Goal: Task Accomplishment & Management: Manage account settings

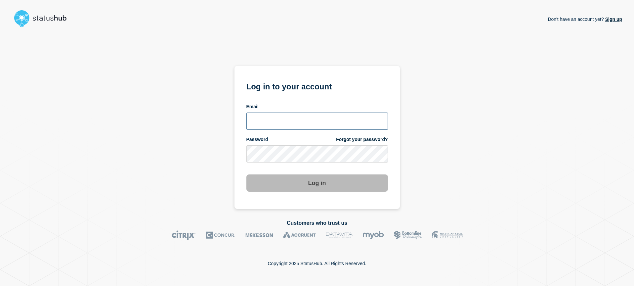
click at [324, 122] on input "email input" at bounding box center [317, 120] width 142 height 17
type input "[EMAIL_ADDRESS][DOMAIN_NAME]"
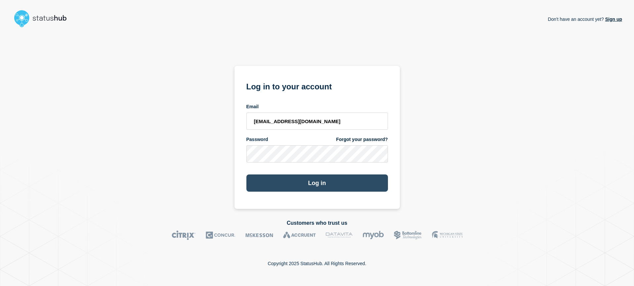
drag, startPoint x: 342, startPoint y: 188, endPoint x: 338, endPoint y: 185, distance: 4.9
click at [342, 188] on button "Log in" at bounding box center [317, 182] width 142 height 17
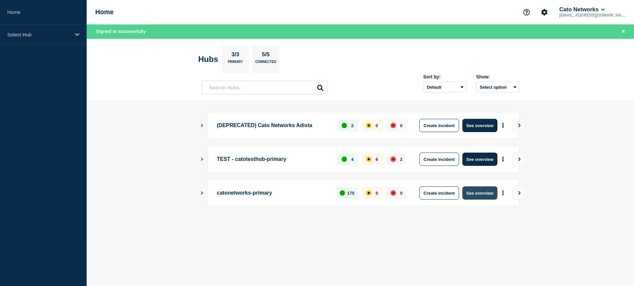
click at [483, 193] on button "See overview" at bounding box center [479, 192] width 35 height 13
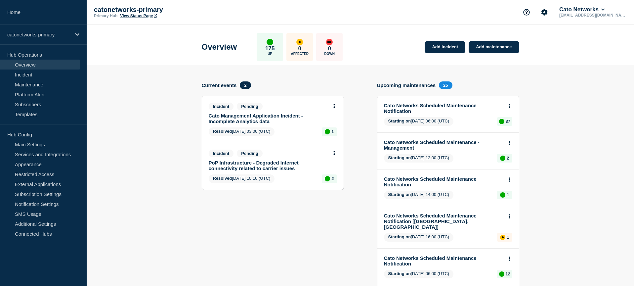
click at [292, 124] on link "Cato Management Application Incident - Incomplete Analytics data" at bounding box center [268, 118] width 119 height 11
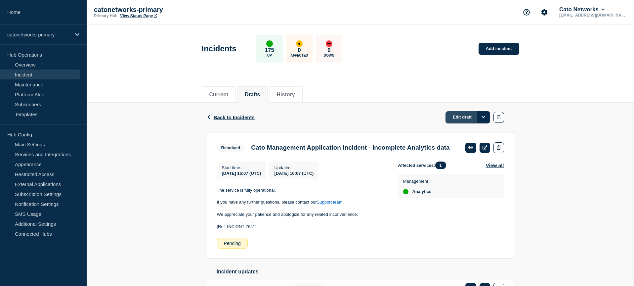
click at [472, 117] on link "Edit draft" at bounding box center [468, 117] width 45 height 12
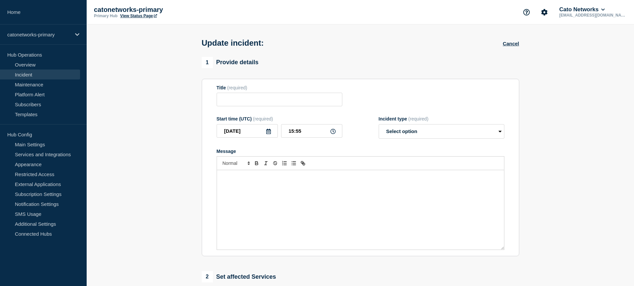
type input "Cato Management Application Incident - Incomplete Analytics data"
type input "[DATE]"
type input "16:07"
select select "resolved"
radio input "false"
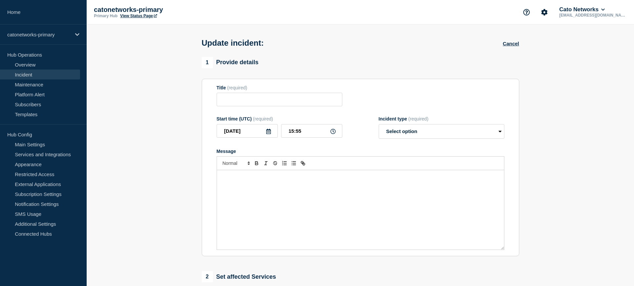
radio input "true"
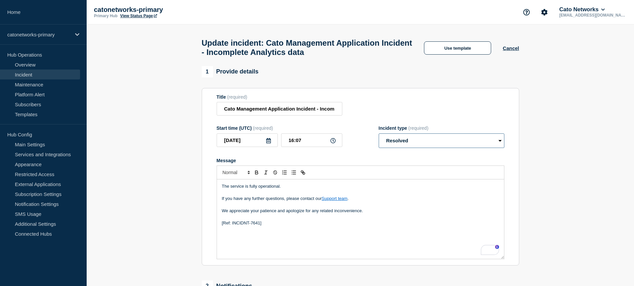
click at [420, 148] on select "Select option Investigating Identified Monitoring Resolved" at bounding box center [442, 140] width 126 height 15
select select "monitoring"
click at [379, 139] on select "Select option Investigating Identified Monitoring Resolved" at bounding box center [442, 140] width 126 height 15
click at [374, 208] on p "To enrich screen reader interactions, please activate Accessibility in Grammarl…" at bounding box center [360, 205] width 277 height 6
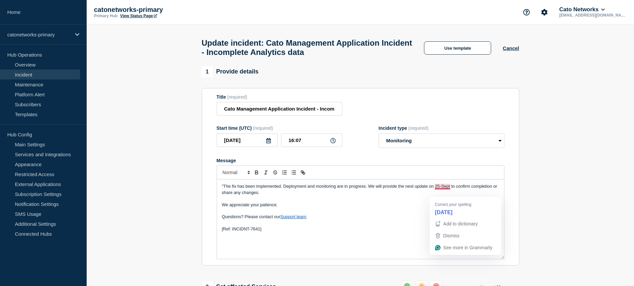
click at [440, 193] on span ""The fix has been implemented. Deployment and monitoring are in progress. We wi…" at bounding box center [360, 189] width 277 height 11
drag, startPoint x: 440, startPoint y: 194, endPoint x: 442, endPoint y: 220, distance: 26.9
click at [440, 194] on span ""The fix has been implemented. Deployment and monitoring are in progress. We wi…" at bounding box center [360, 189] width 277 height 11
drag, startPoint x: 420, startPoint y: 208, endPoint x: 422, endPoint y: 204, distance: 4.0
click at [420, 201] on p "To enrich screen reader interactions, please activate Accessibility in Grammarl…" at bounding box center [360, 198] width 277 height 6
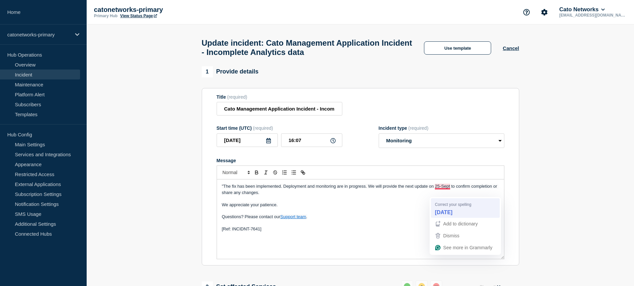
drag, startPoint x: 438, startPoint y: 193, endPoint x: 436, endPoint y: 202, distance: 10.1
click at [438, 193] on span ""The fix has been implemented. Deployment and monitoring are in progress. We wi…" at bounding box center [360, 189] width 277 height 11
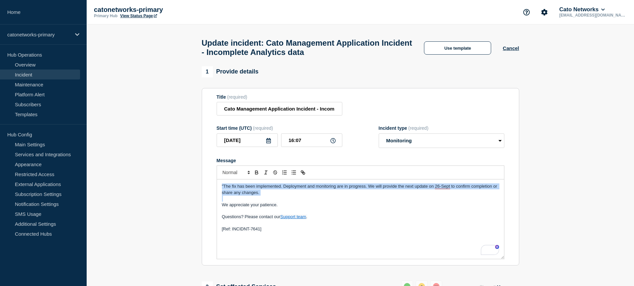
drag, startPoint x: 276, startPoint y: 202, endPoint x: 210, endPoint y: 190, distance: 67.0
click at [210, 190] on section "Title (required) Cato Management Application Incident - Incomplete Analytics da…" at bounding box center [361, 177] width 318 height 178
click at [483, 257] on div "Rewrite with Grammarly" at bounding box center [485, 257] width 7 height 8
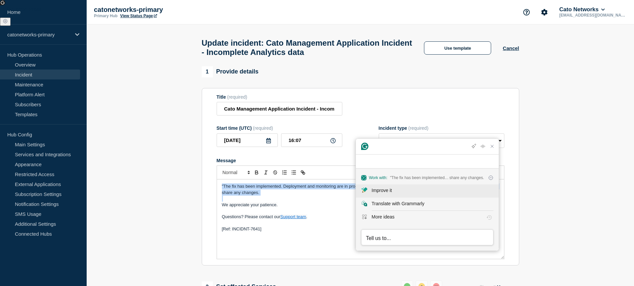
click at [392, 187] on div "Improve it" at bounding box center [382, 190] width 20 height 7
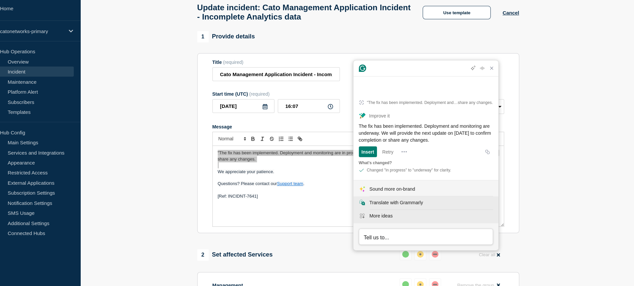
scroll to position [33, 0]
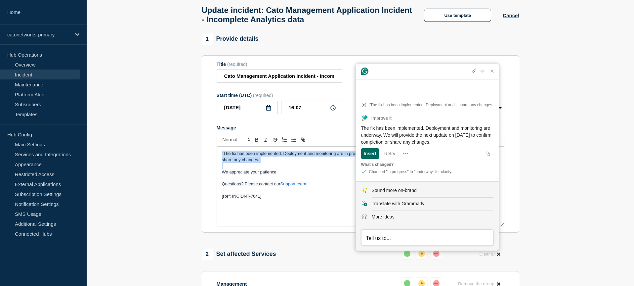
click at [367, 152] on div "Insert" at bounding box center [370, 153] width 13 height 11
click at [369, 155] on div "Insert" at bounding box center [370, 153] width 13 height 11
click at [491, 74] on icon "Close Grammarly Assistant" at bounding box center [492, 70] width 5 height 5
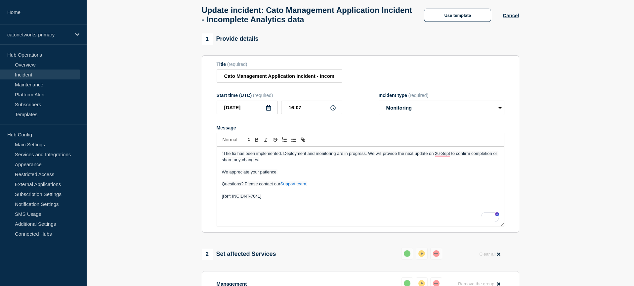
click at [447, 175] on p "We appreciate your patience." at bounding box center [360, 172] width 277 height 6
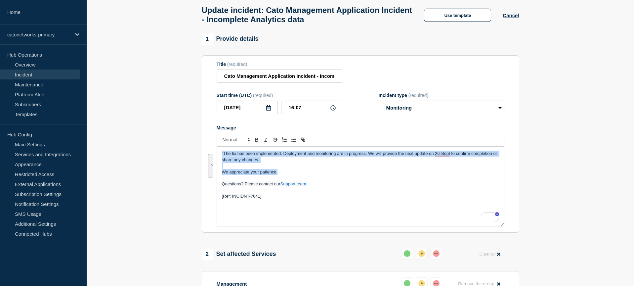
drag, startPoint x: 286, startPoint y: 181, endPoint x: 322, endPoint y: 185, distance: 36.6
click at [200, 146] on div "1 Provide details Title (required) Cato Management Application Incident - Incom…" at bounding box center [360, 239] width 325 height 413
click at [486, 221] on div "Rewrite with Grammarly" at bounding box center [485, 217] width 7 height 8
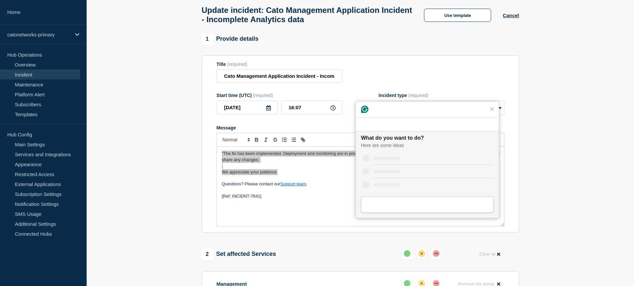
scroll to position [0, 0]
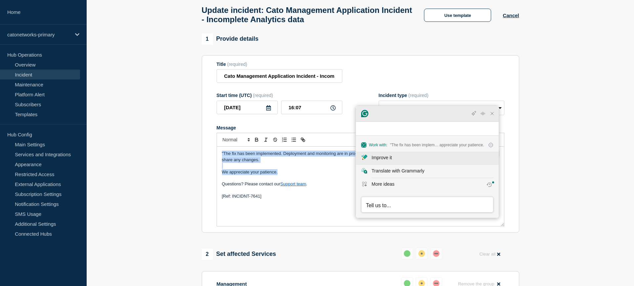
click at [383, 157] on div "Improve it" at bounding box center [382, 157] width 20 height 7
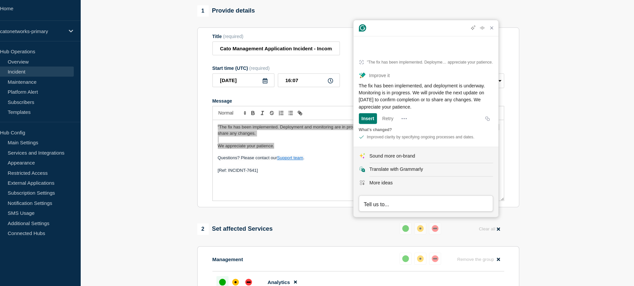
scroll to position [59, 0]
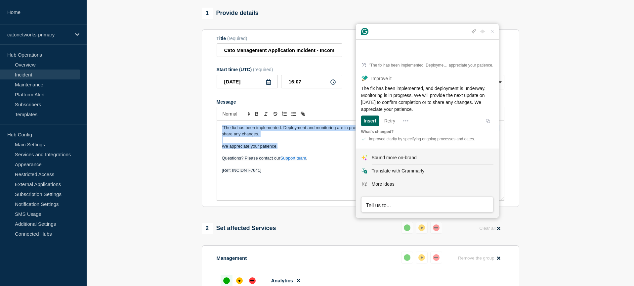
click at [366, 123] on div "Insert" at bounding box center [370, 120] width 13 height 11
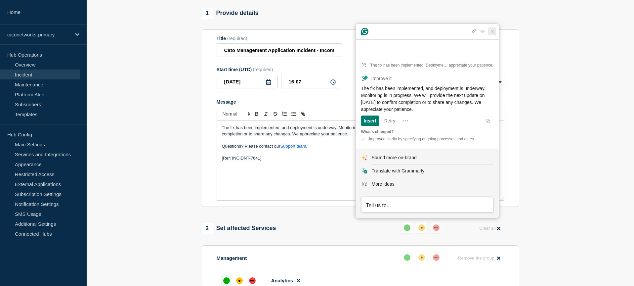
click at [495, 35] on icon "Close Grammarly Assistant" at bounding box center [492, 31] width 8 height 8
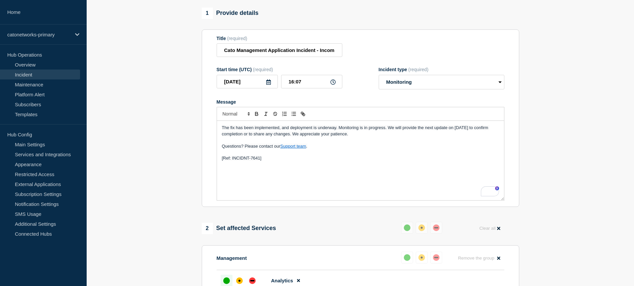
click at [364, 149] on p "Questions? Please contact our Support team ." at bounding box center [360, 146] width 277 height 6
click at [309, 136] on span "The fix has been implemented, and deployment is underway. Monitoring is in prog…" at bounding box center [356, 130] width 268 height 11
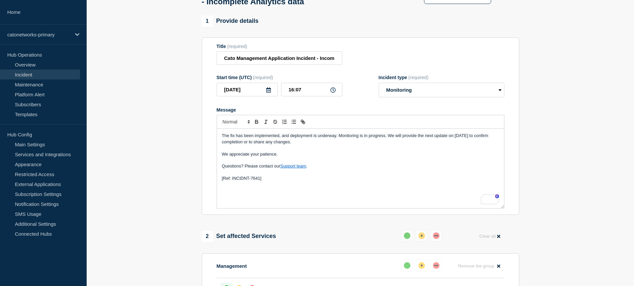
scroll to position [43, 0]
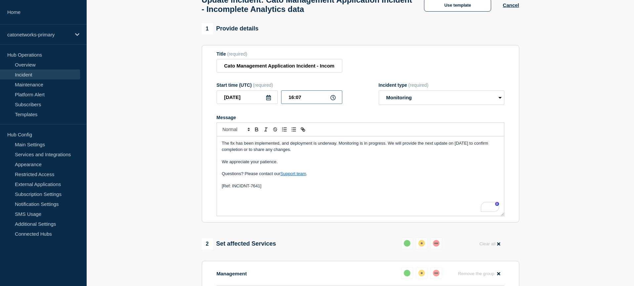
click at [309, 104] on input "16:07" at bounding box center [311, 97] width 61 height 14
type input "16:00"
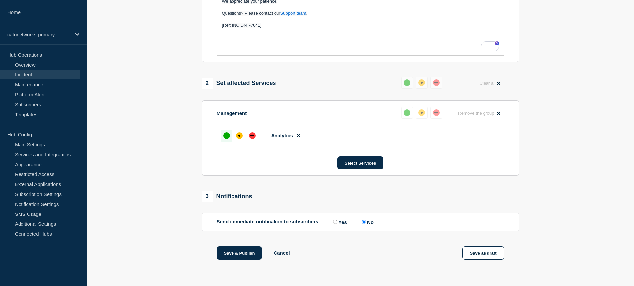
scroll to position [214, 0]
click at [244, 253] on button "Save & Publish" at bounding box center [240, 252] width 46 height 13
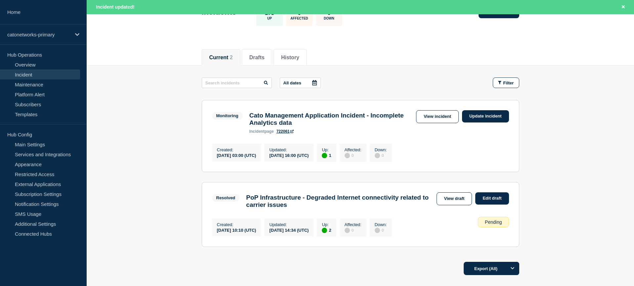
scroll to position [71, 0]
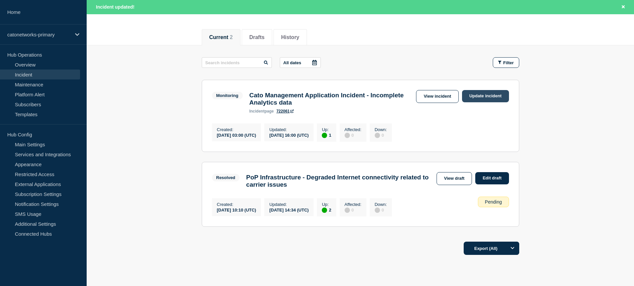
click at [480, 98] on link "Update incident" at bounding box center [485, 96] width 47 height 12
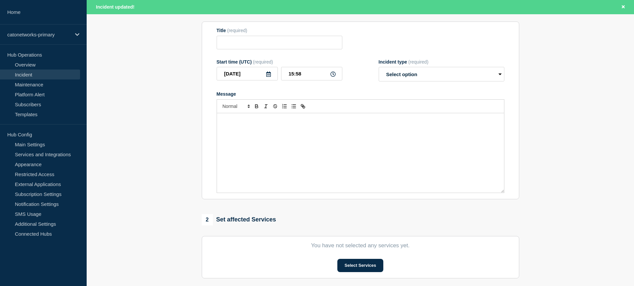
scroll to position [64, 0]
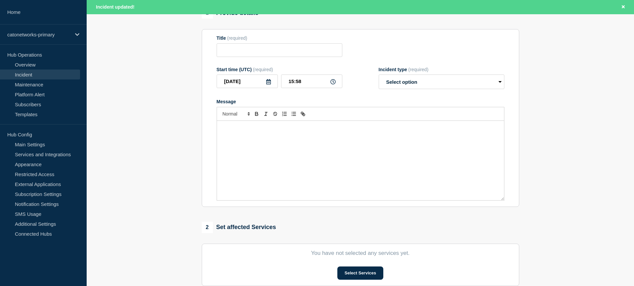
type input "Cato Management Application Incident - Incomplete Analytics data"
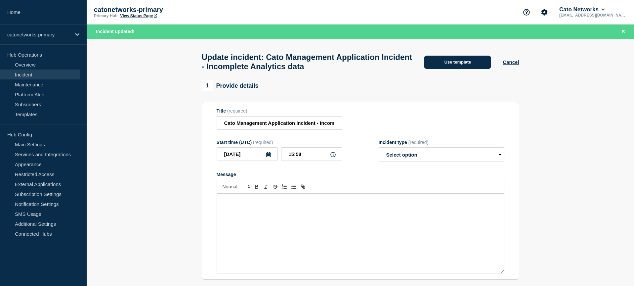
click at [455, 65] on button "Use template" at bounding box center [457, 62] width 67 height 13
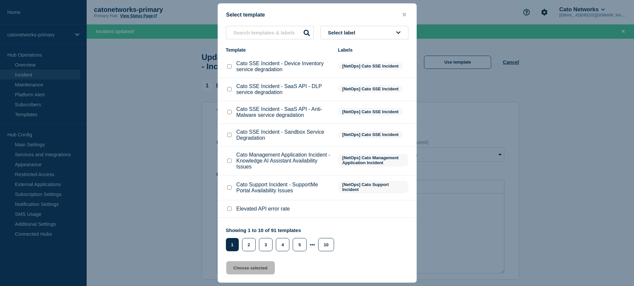
click at [356, 124] on li "Cato SSE Incident - SaaS API - Anti-Malware service degradation [NetOps] Cato S…" at bounding box center [317, 112] width 198 height 23
click at [345, 36] on button "Select label" at bounding box center [365, 33] width 88 height 14
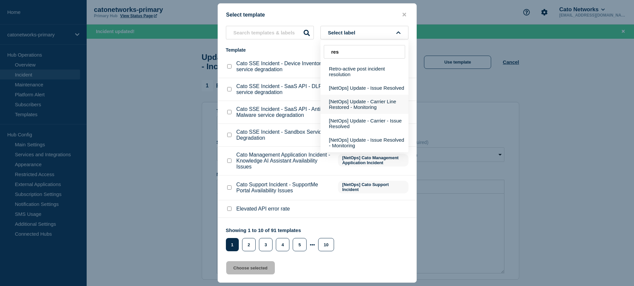
type input "res"
click at [377, 94] on button "[NetOps] Update - Issue Resolved" at bounding box center [365, 88] width 88 height 14
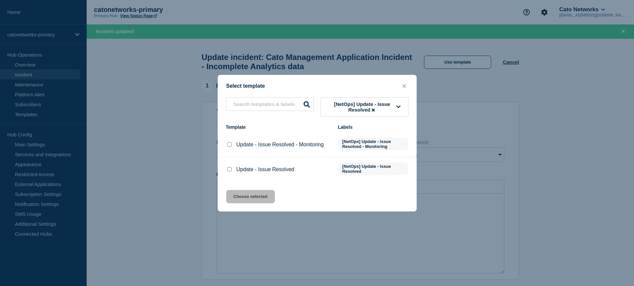
click at [228, 171] on input "Update - Issue Resolved checkbox" at bounding box center [229, 169] width 4 height 4
checkbox input "true"
drag, startPoint x: 250, startPoint y: 201, endPoint x: 267, endPoint y: 200, distance: 16.6
click at [250, 201] on button "Choose selected" at bounding box center [250, 196] width 49 height 13
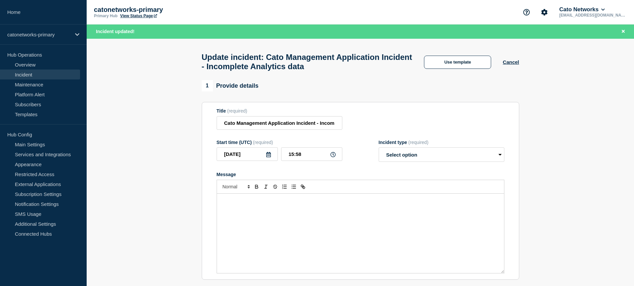
select select "resolved"
radio input "false"
radio input "true"
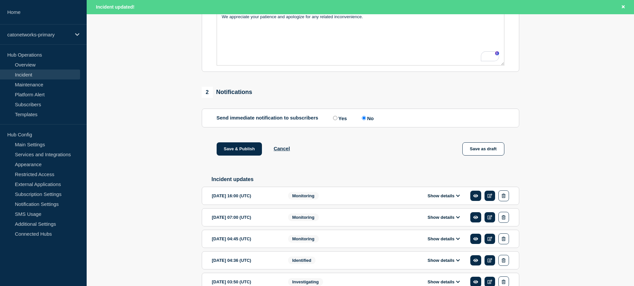
scroll to position [179, 0]
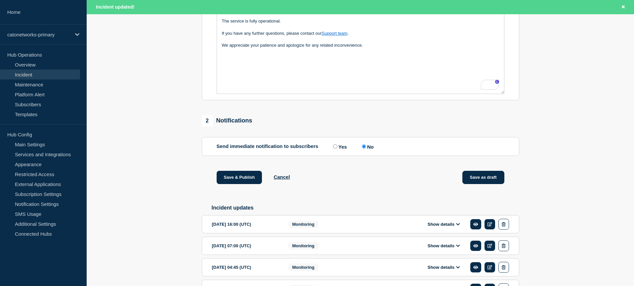
click at [488, 183] on button "Save as draft" at bounding box center [483, 177] width 42 height 13
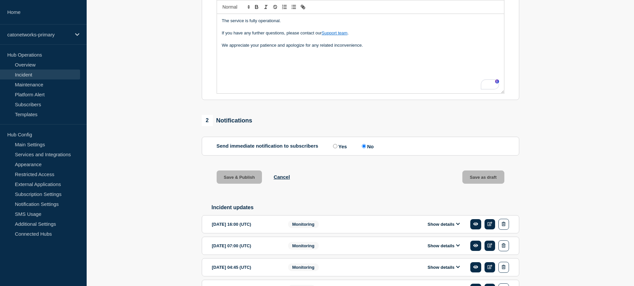
scroll to position [0, 0]
